Goal: Navigation & Orientation: Understand site structure

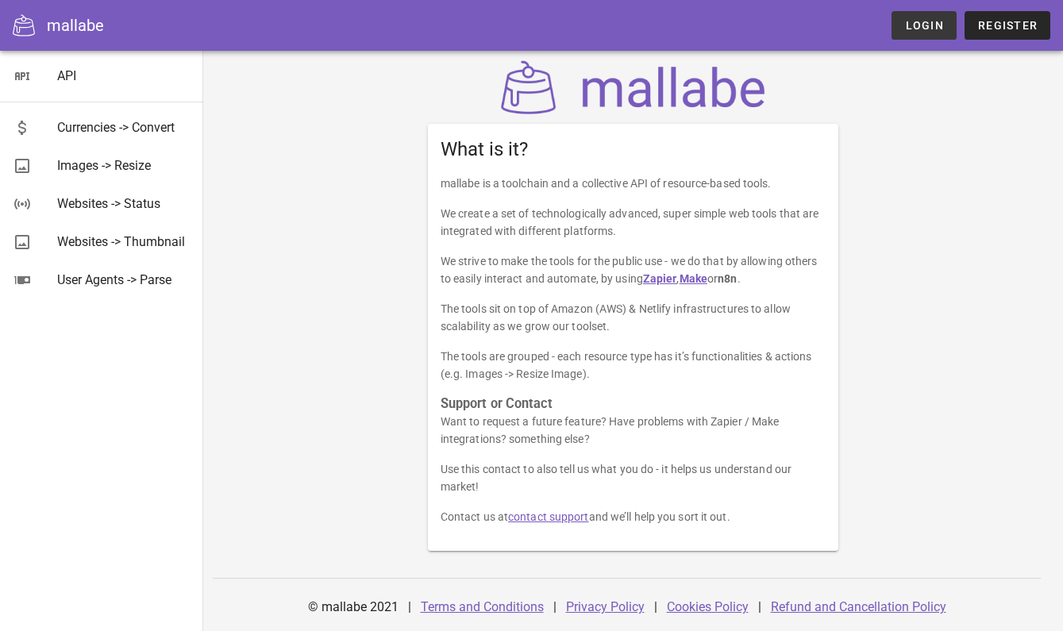
click at [914, 27] on span "Login" at bounding box center [924, 25] width 40 height 13
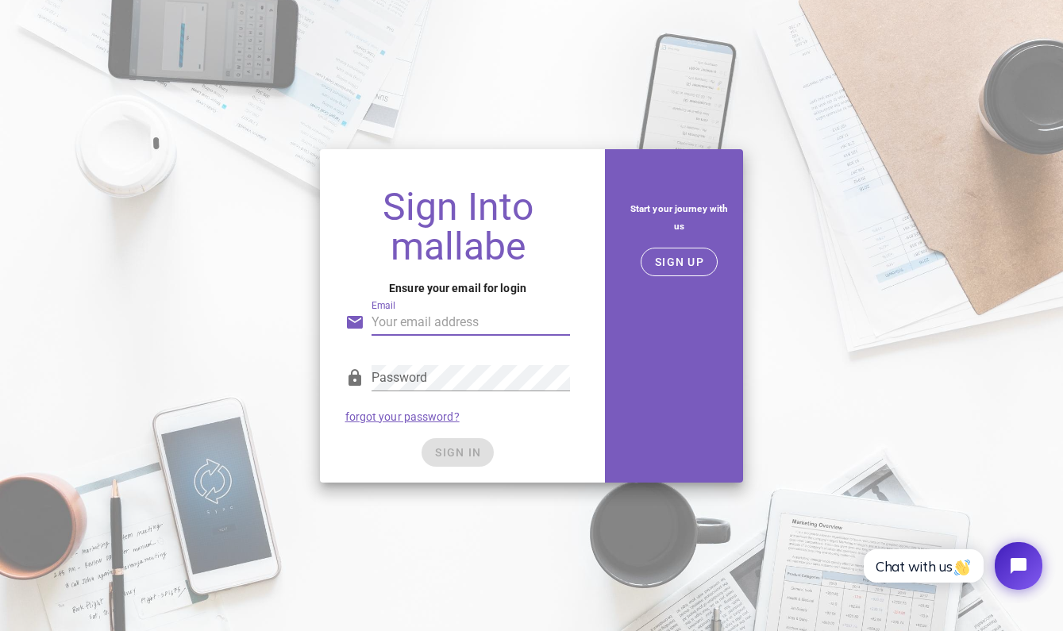
type input "[PERSON_NAME][EMAIL_ADDRESS][DOMAIN_NAME]"
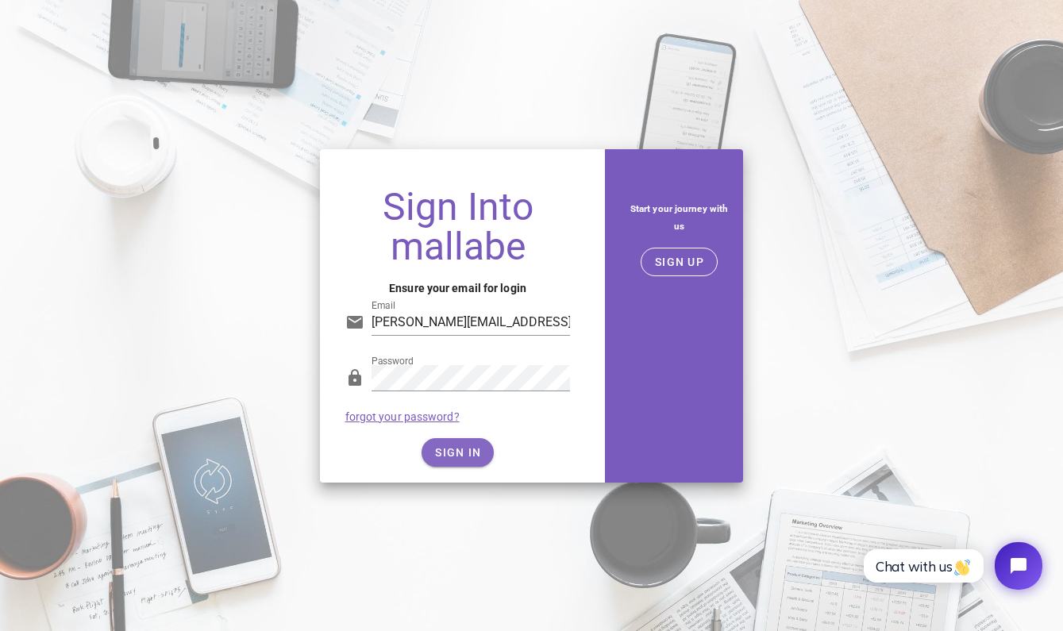
click at [451, 458] on span "SIGN IN" at bounding box center [457, 452] width 47 height 13
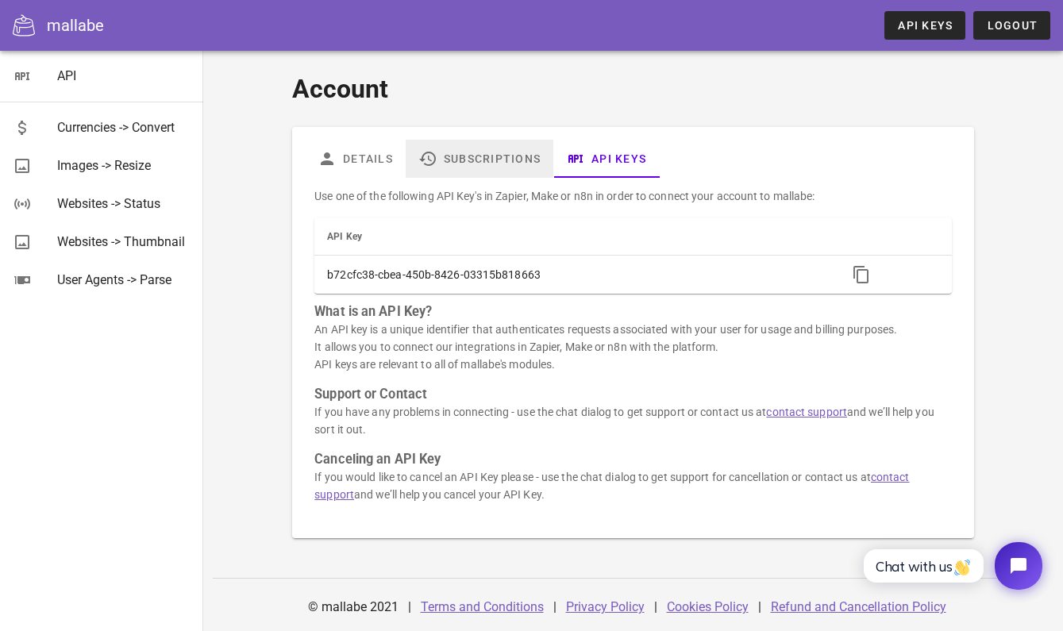
click at [466, 168] on link "Subscriptions" at bounding box center [480, 159] width 148 height 38
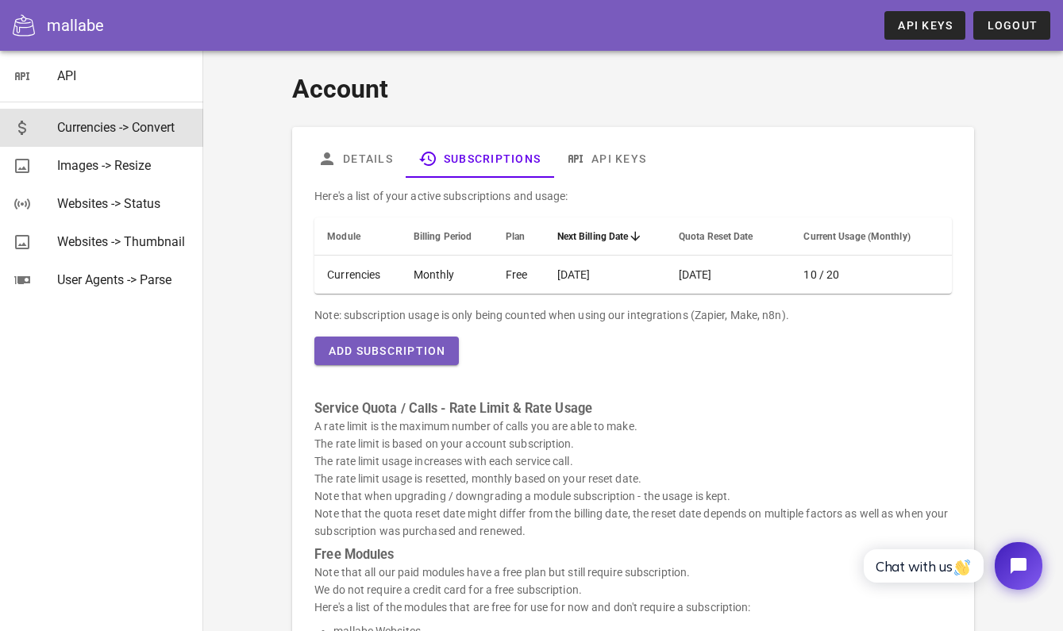
click at [157, 135] on div "Currencies -> Convert" at bounding box center [123, 127] width 133 height 15
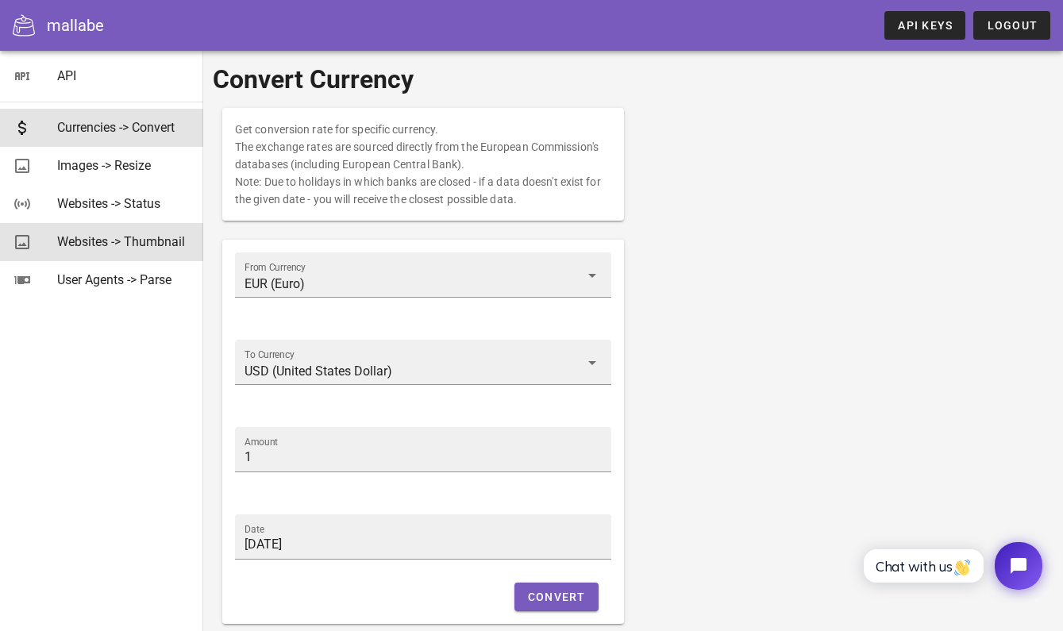
click at [148, 255] on div "Websites -> Thumbnail" at bounding box center [123, 242] width 133 height 34
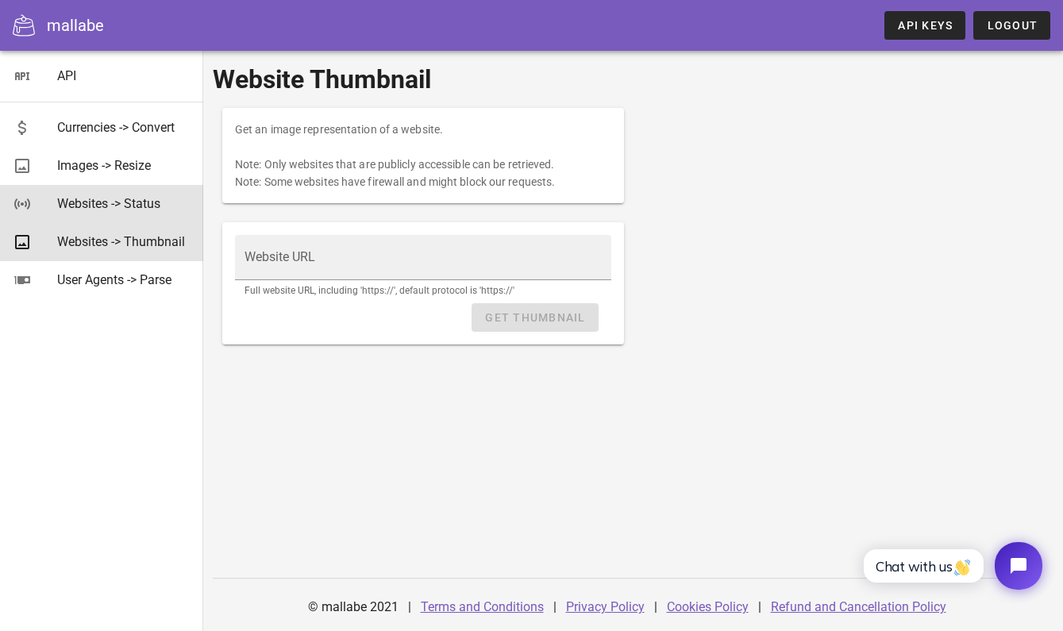
click at [141, 217] on div "Websites -> Status" at bounding box center [123, 204] width 133 height 34
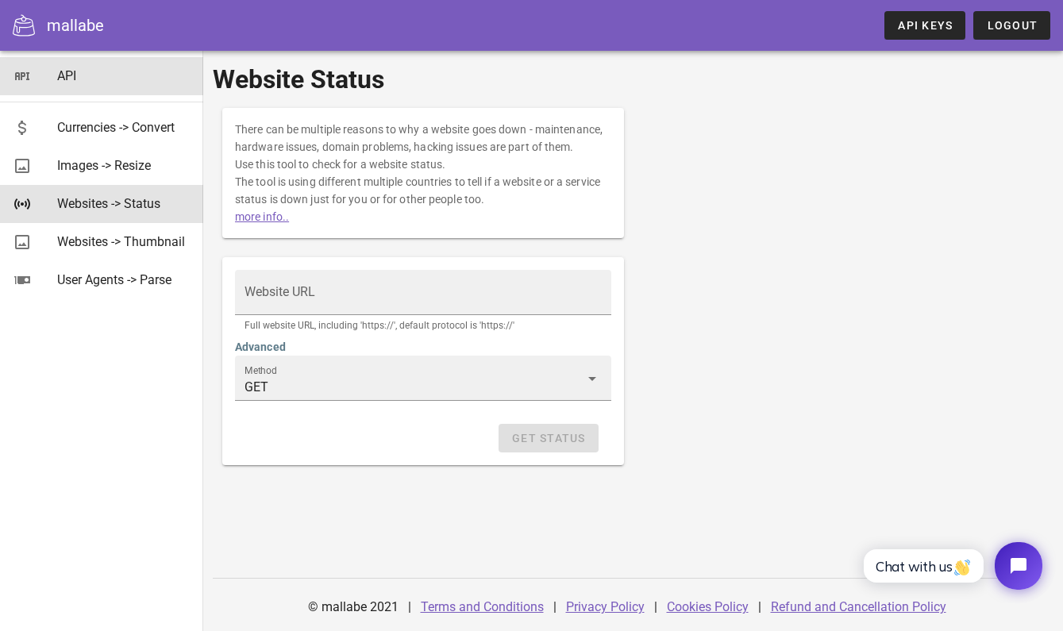
click at [27, 74] on icon at bounding box center [22, 76] width 19 height 19
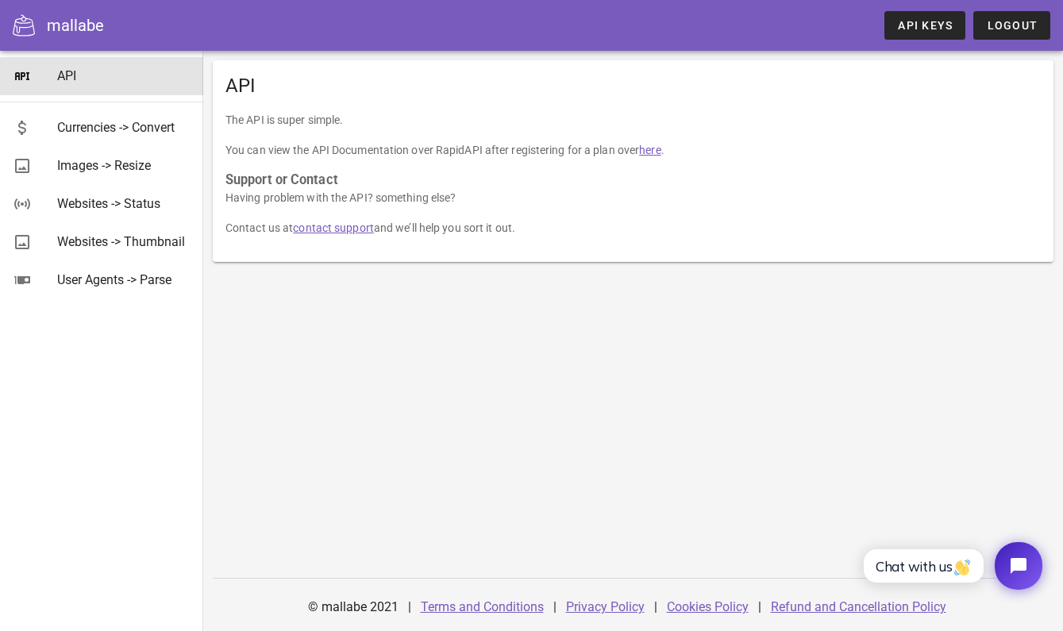
click at [44, 29] on div at bounding box center [30, 25] width 34 height 22
click at [33, 28] on icon at bounding box center [24, 25] width 22 height 22
click at [111, 271] on div "User Agents -> Parse" at bounding box center [123, 280] width 133 height 34
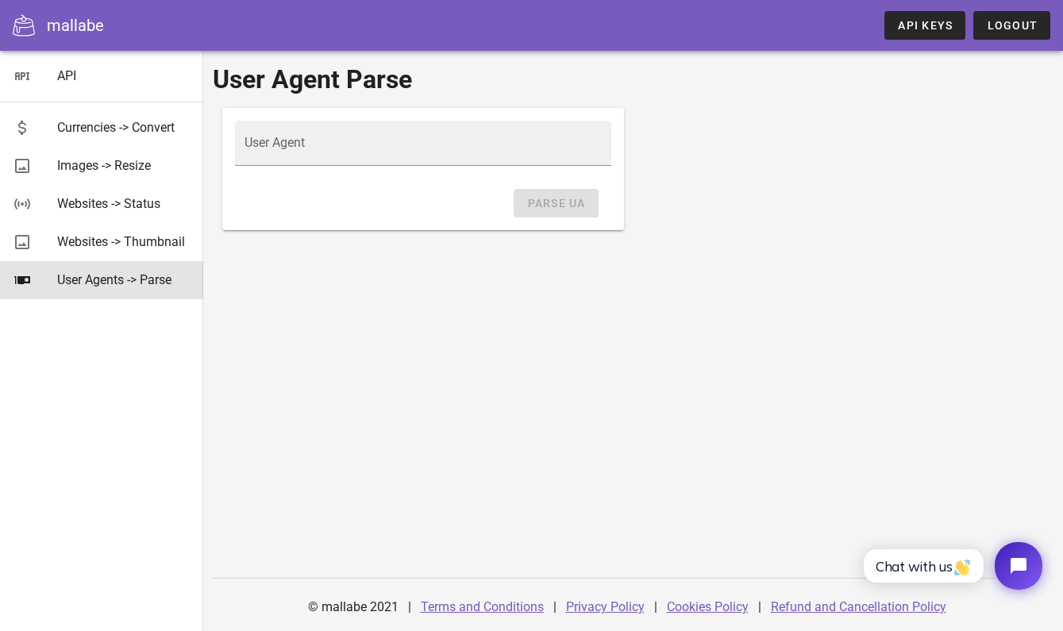
click at [32, 33] on icon at bounding box center [24, 25] width 22 height 22
click at [76, 29] on div "mallabe" at bounding box center [75, 25] width 57 height 24
